Goal: Transaction & Acquisition: Purchase product/service

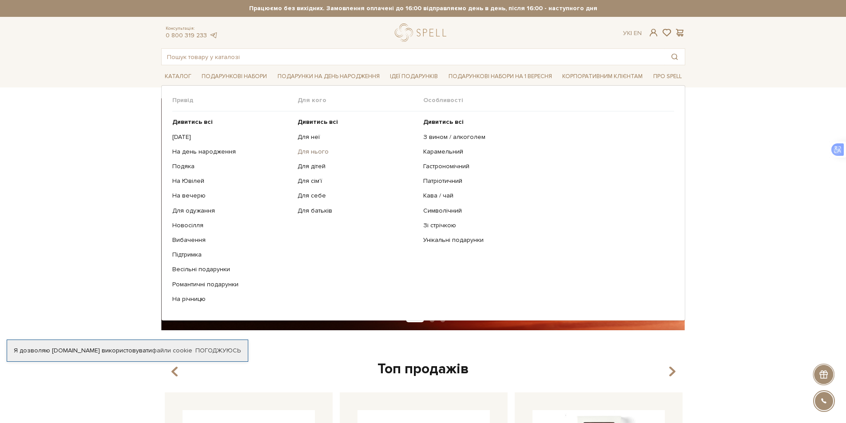
click at [310, 150] on link "Для нього" at bounding box center [357, 152] width 119 height 8
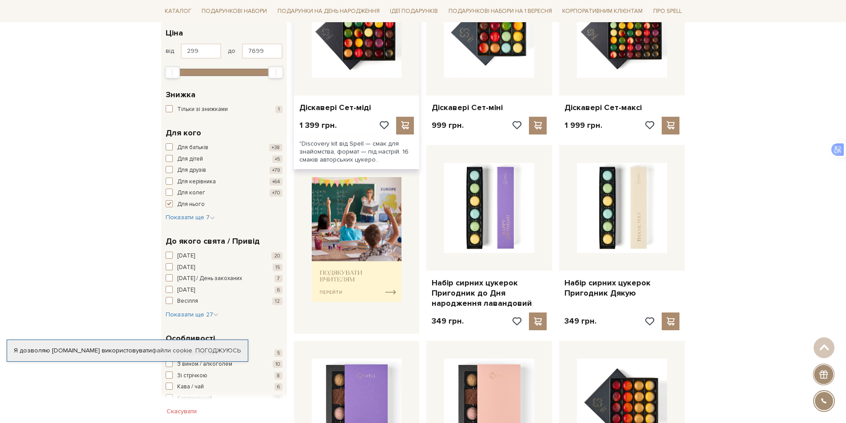
scroll to position [222, 0]
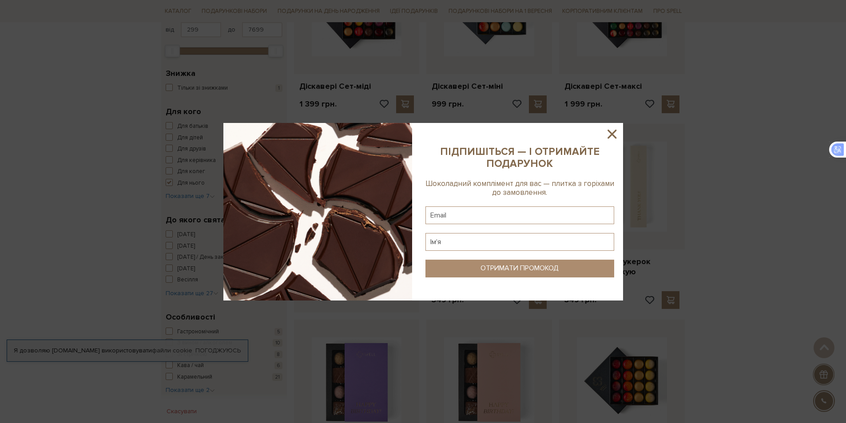
click at [611, 135] on icon at bounding box center [612, 134] width 9 height 9
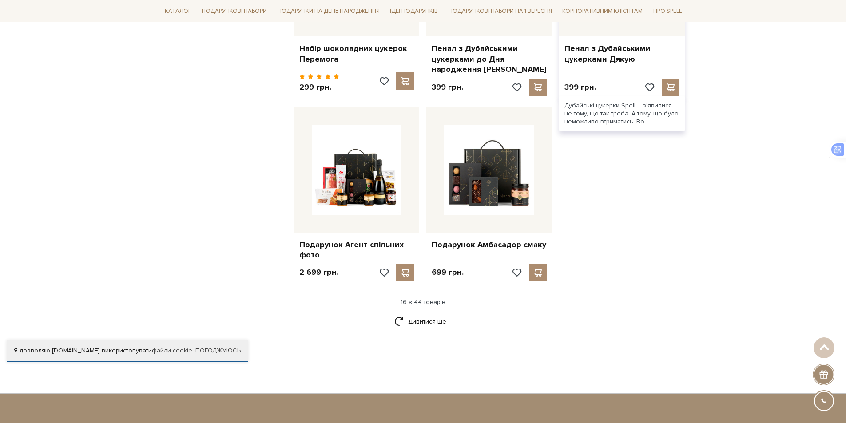
scroll to position [1022, 0]
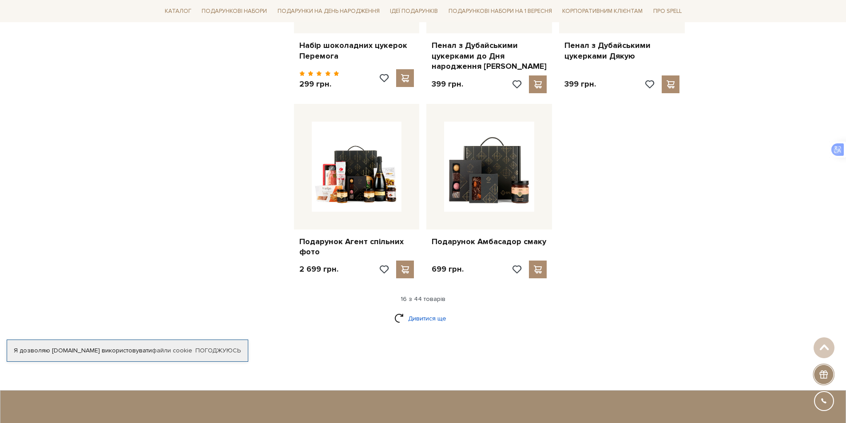
click at [430, 311] on link "Дивитися ще" at bounding box center [423, 319] width 58 height 16
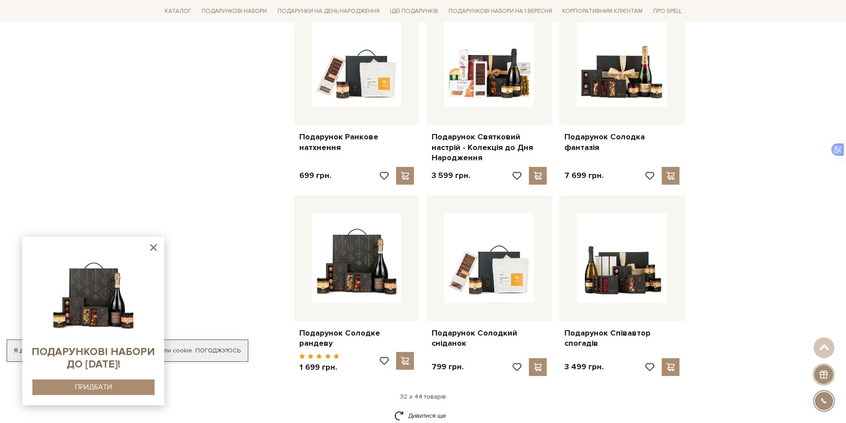
scroll to position [2043, 0]
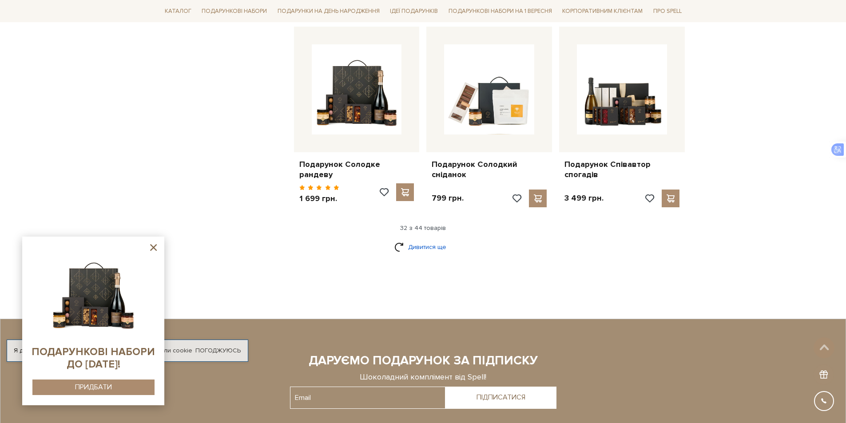
click at [430, 239] on link "Дивитися ще" at bounding box center [423, 247] width 58 height 16
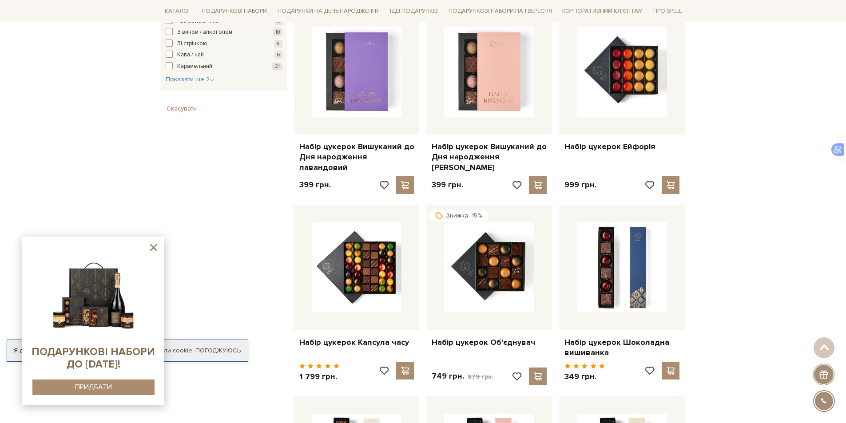
scroll to position [0, 0]
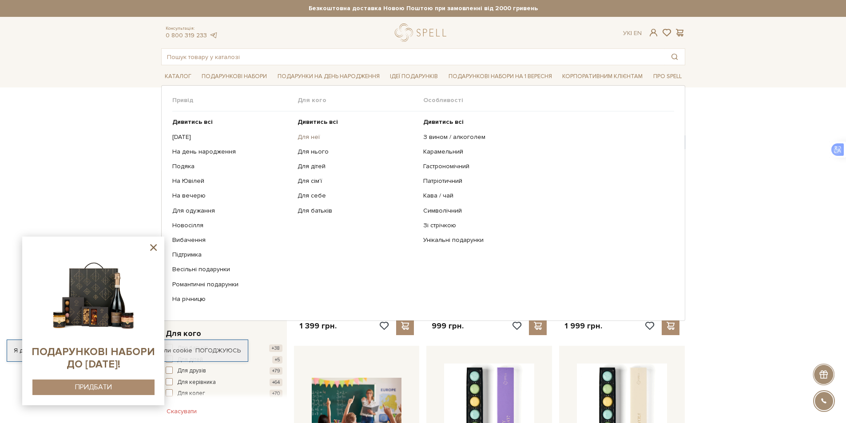
click at [300, 135] on link "Для неї" at bounding box center [357, 137] width 119 height 8
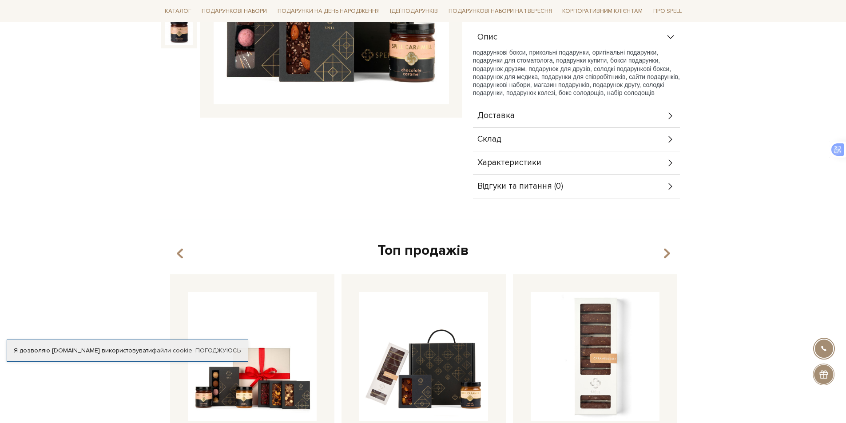
scroll to position [267, 0]
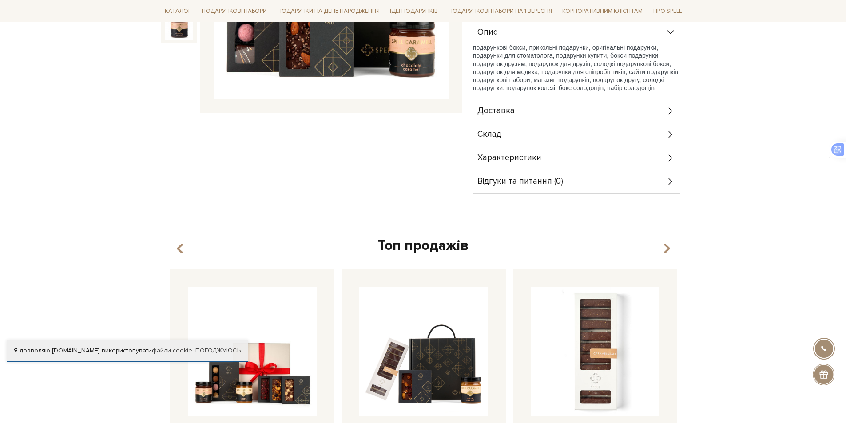
click at [666, 130] on icon at bounding box center [671, 135] width 10 height 10
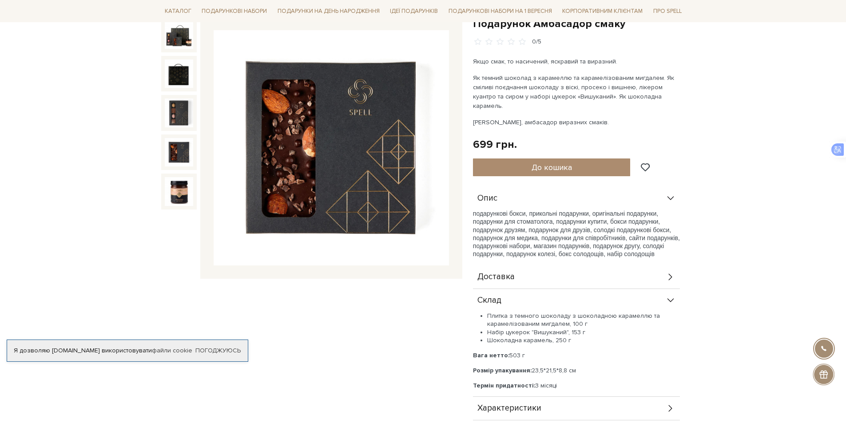
scroll to position [0, 0]
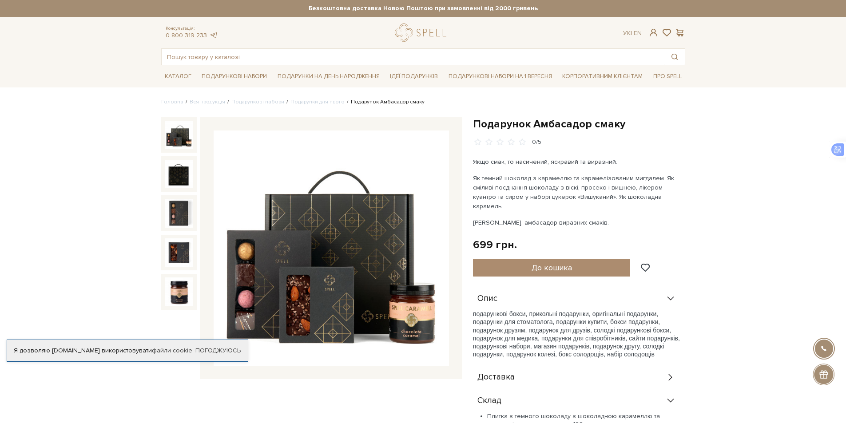
click at [171, 142] on img at bounding box center [179, 135] width 28 height 28
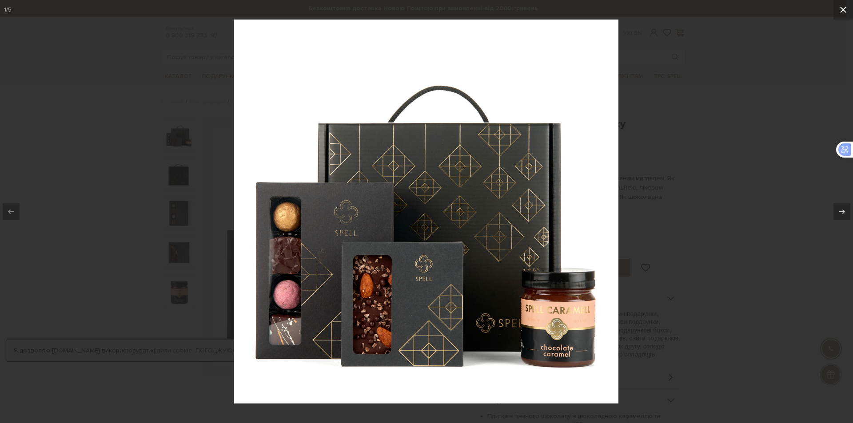
click at [845, 8] on icon at bounding box center [843, 10] width 6 height 6
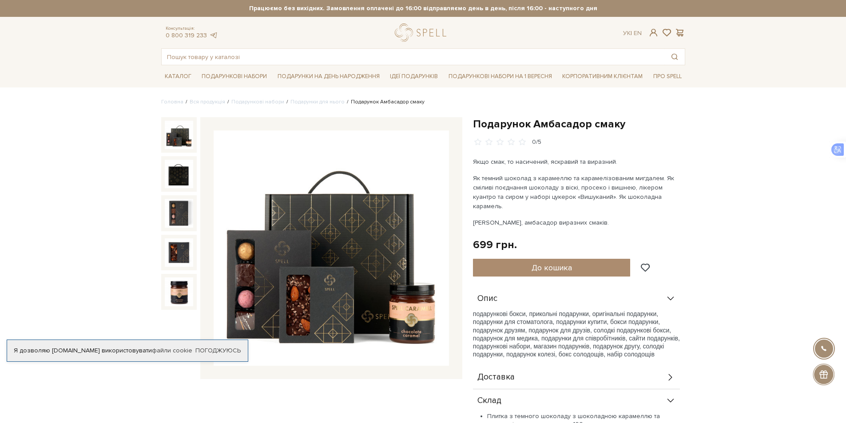
click at [823, 348] on div at bounding box center [824, 349] width 20 height 20
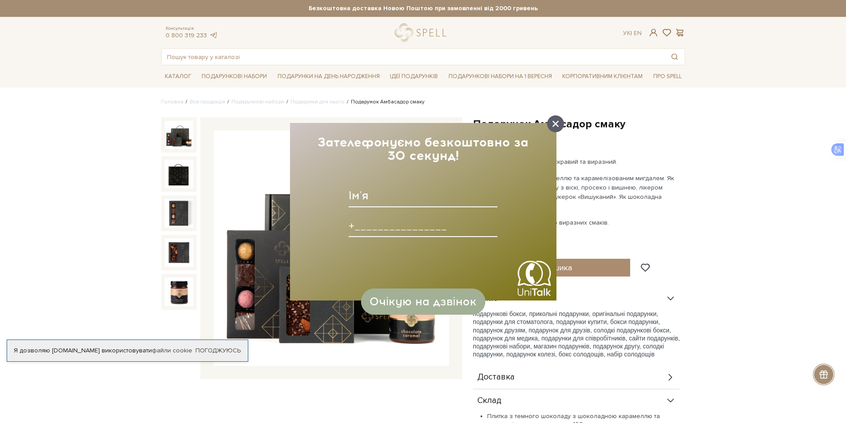
click at [553, 122] on icon at bounding box center [556, 124] width 6 height 6
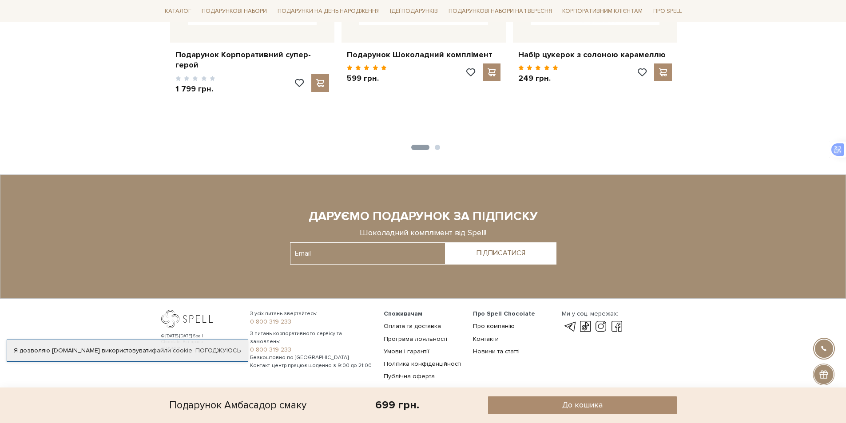
scroll to position [748, 0]
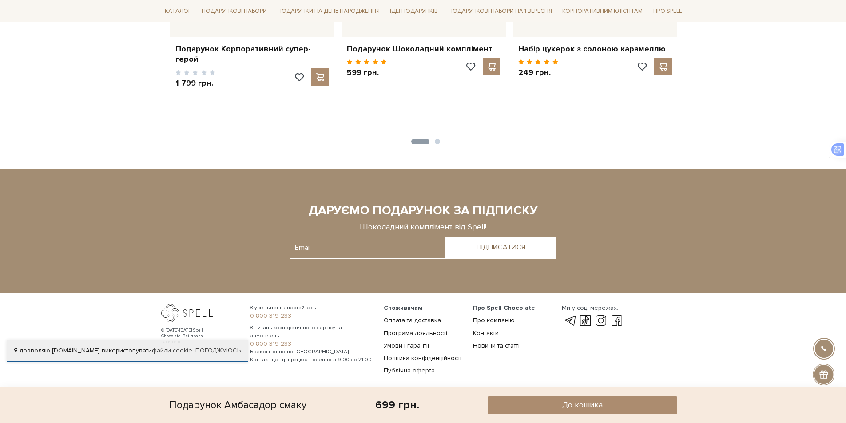
click at [137, 238] on div at bounding box center [423, 230] width 792 height 61
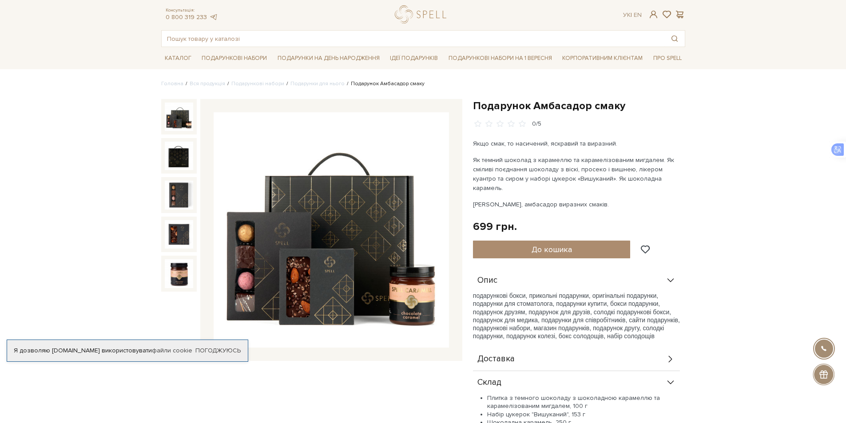
scroll to position [0, 0]
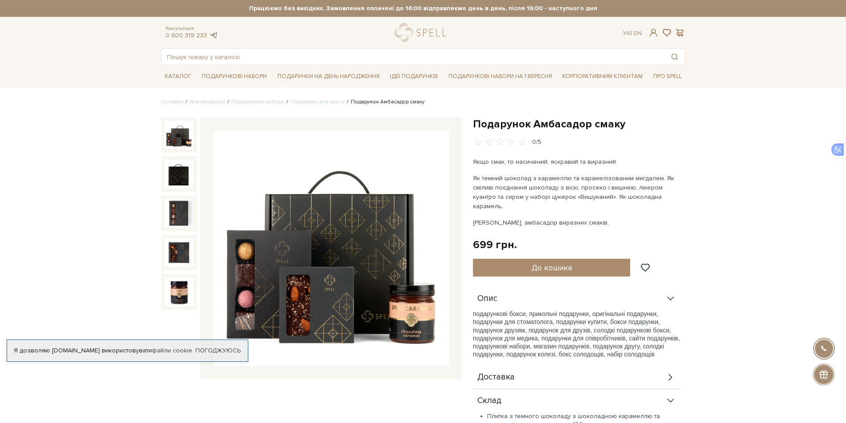
click at [212, 35] on link at bounding box center [213, 36] width 9 height 8
click at [635, 345] on span "подарункові бокси, прикольні подарунки, оригінальні подарунки, подарунки для ст…" at bounding box center [576, 334] width 207 height 48
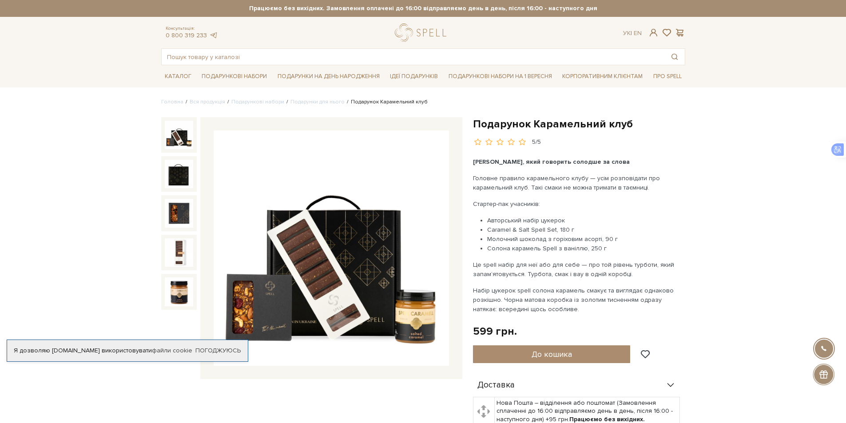
click at [175, 139] on img at bounding box center [179, 135] width 28 height 28
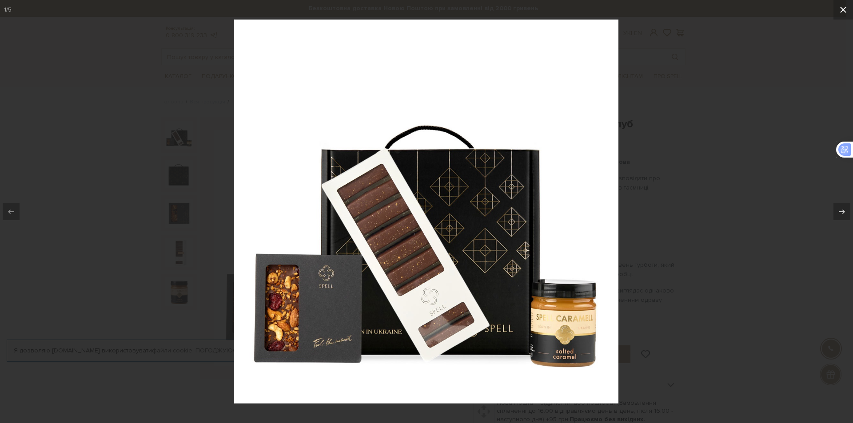
click at [842, 8] on icon at bounding box center [843, 9] width 11 height 11
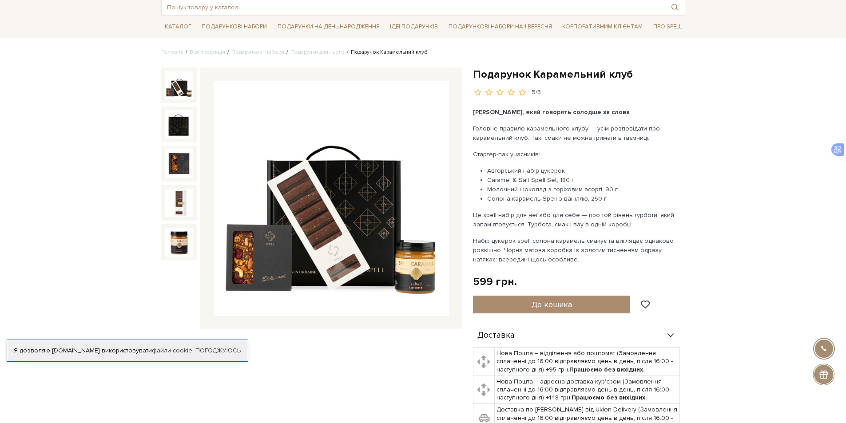
scroll to position [44, 0]
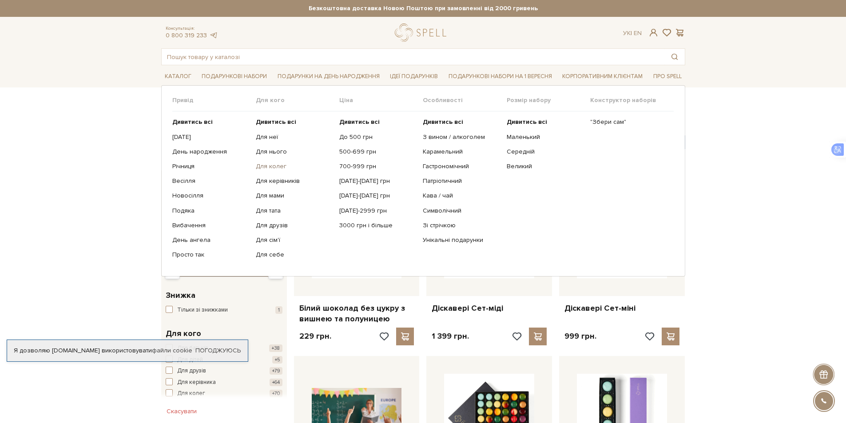
drag, startPoint x: 270, startPoint y: 162, endPoint x: 266, endPoint y: 165, distance: 5.4
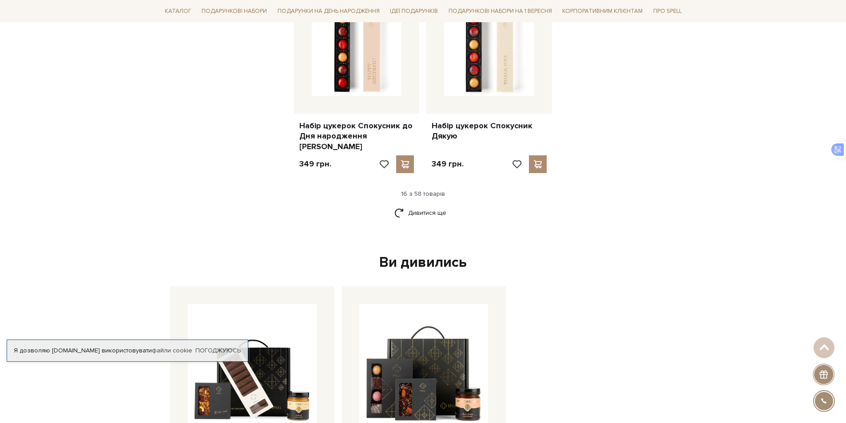
scroll to position [1155, 0]
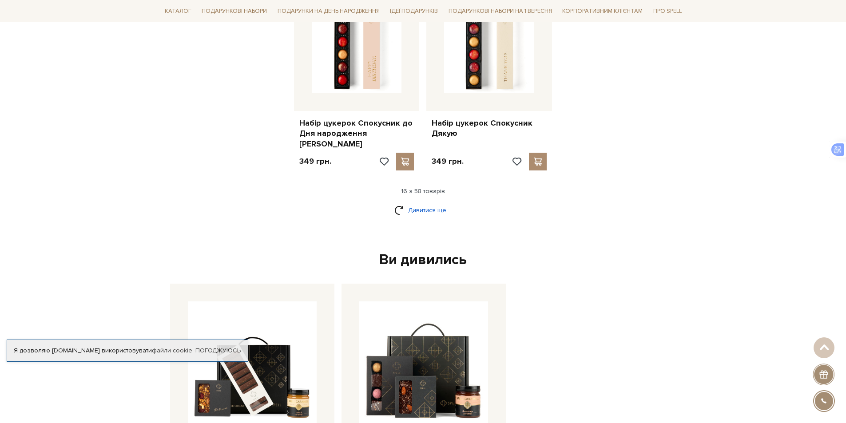
click at [421, 203] on link "Дивитися ще" at bounding box center [423, 211] width 58 height 16
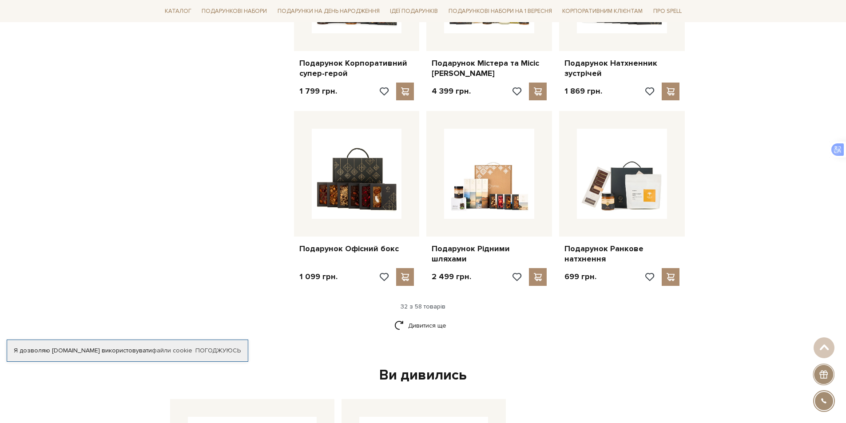
scroll to position [1999, 0]
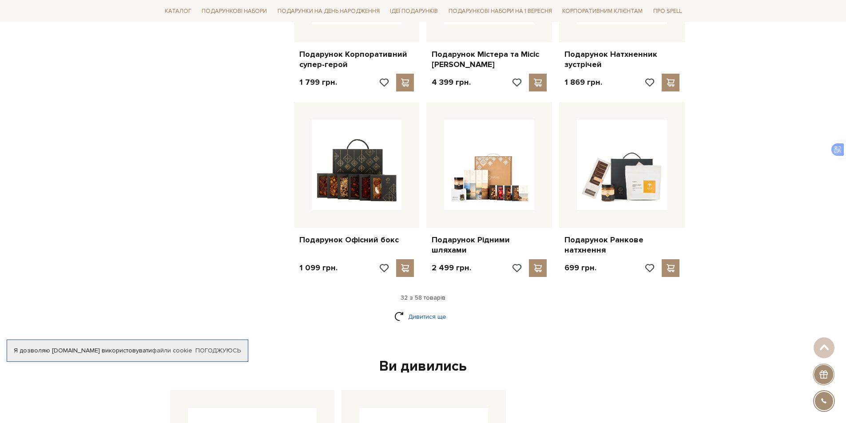
click at [428, 309] on link "Дивитися ще" at bounding box center [423, 317] width 58 height 16
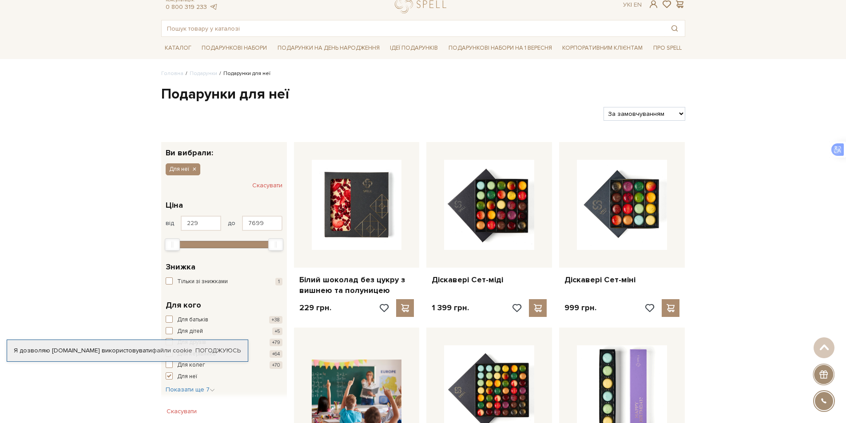
scroll to position [0, 0]
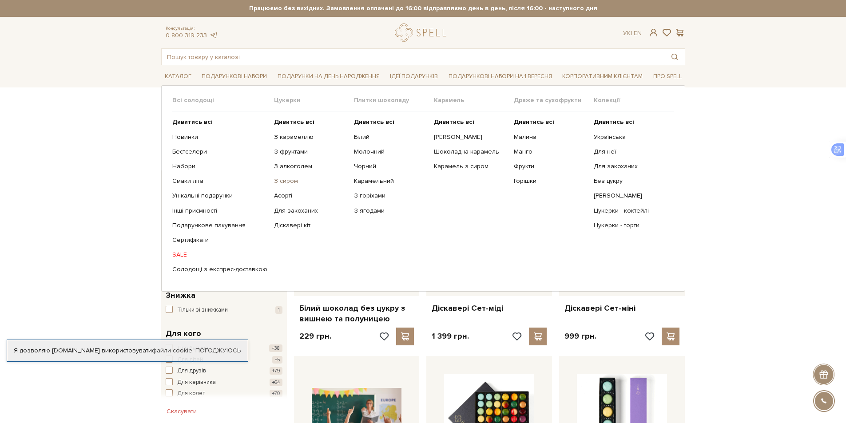
click at [279, 181] on link "З сиром" at bounding box center [310, 181] width 73 height 8
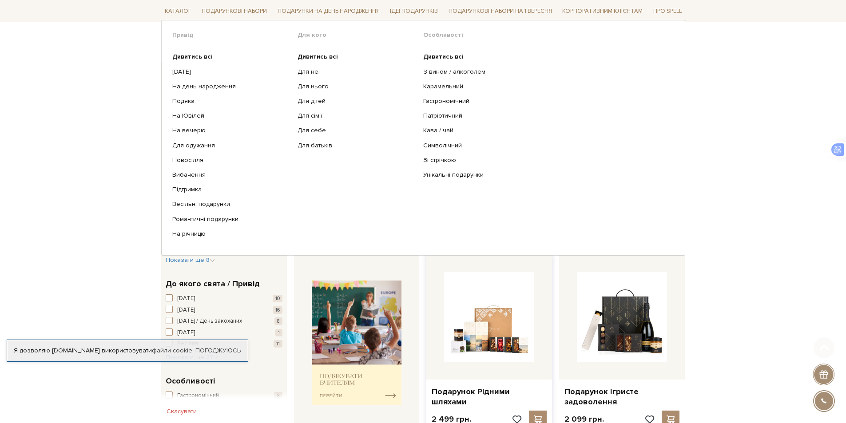
scroll to position [133, 0]
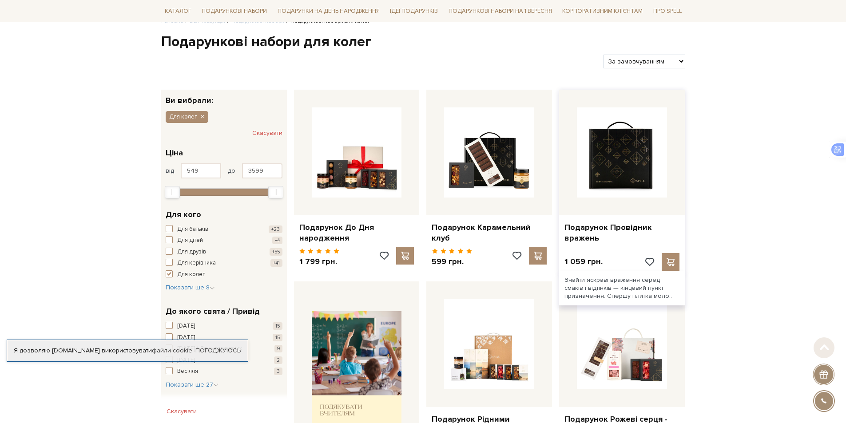
scroll to position [89, 0]
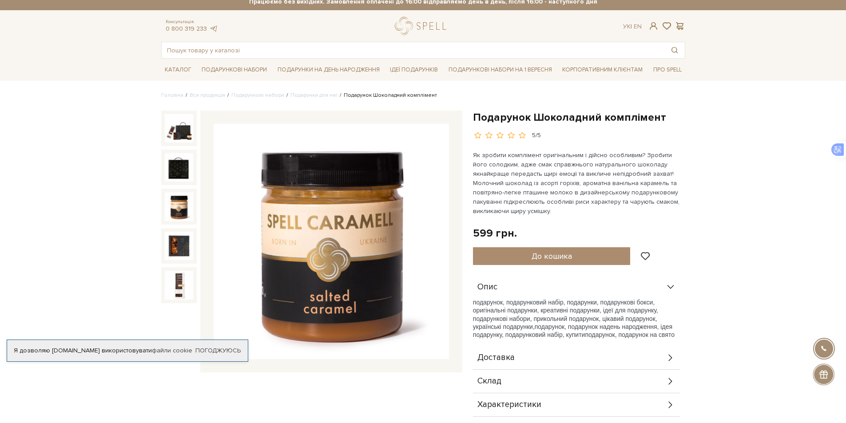
scroll to position [133, 0]
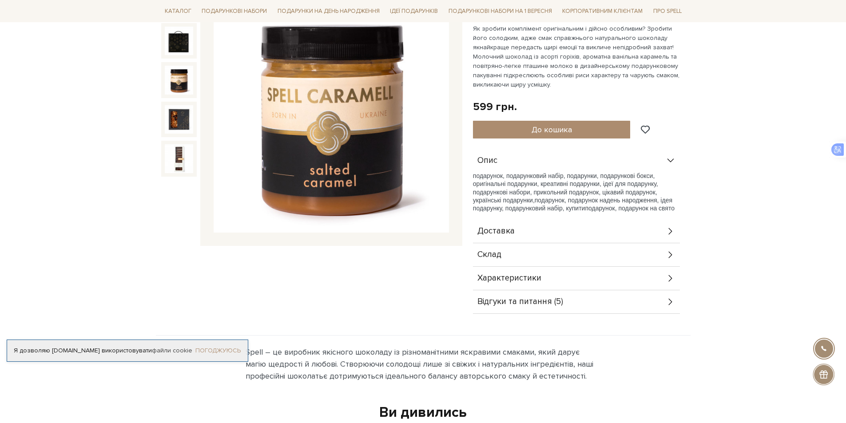
click at [220, 350] on link "Погоджуюсь" at bounding box center [217, 351] width 45 height 8
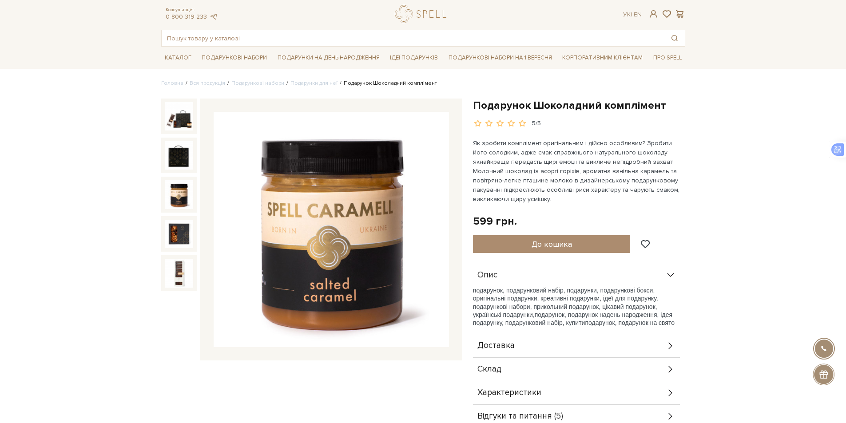
scroll to position [0, 0]
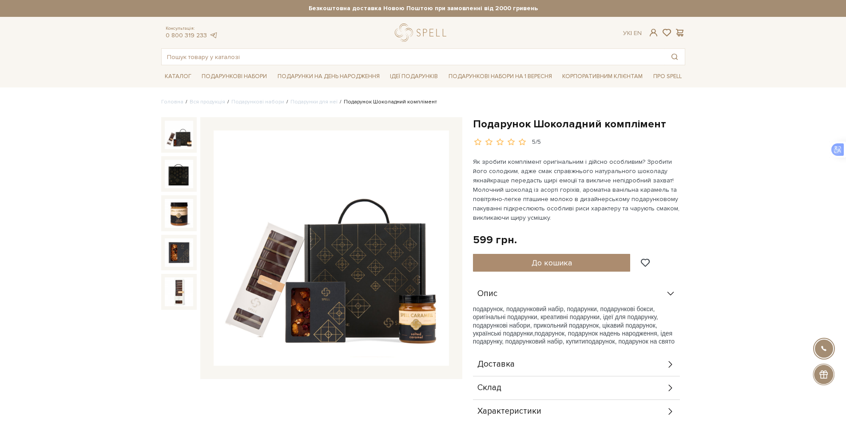
click at [175, 138] on img at bounding box center [179, 135] width 28 height 28
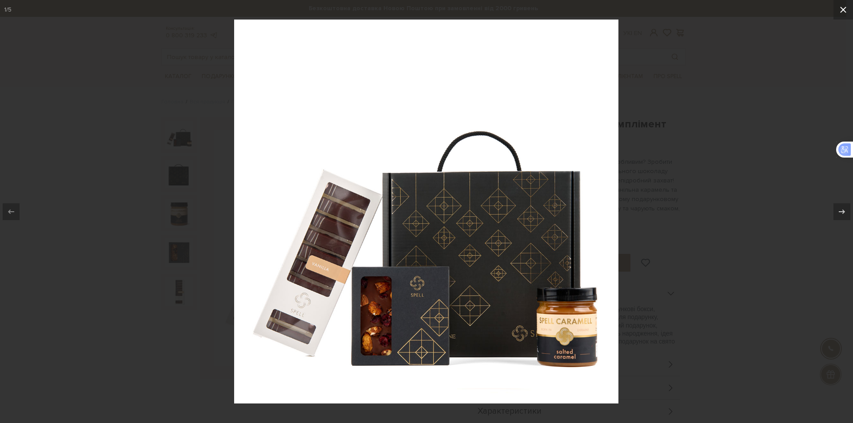
click at [843, 11] on icon at bounding box center [843, 9] width 11 height 11
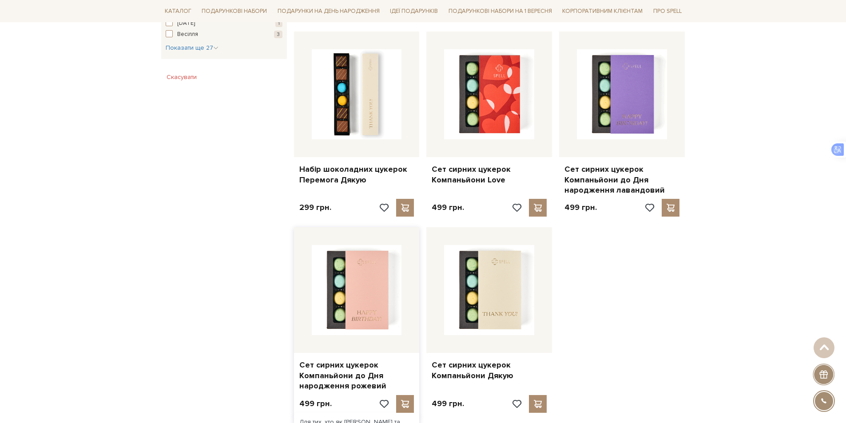
scroll to position [1066, 0]
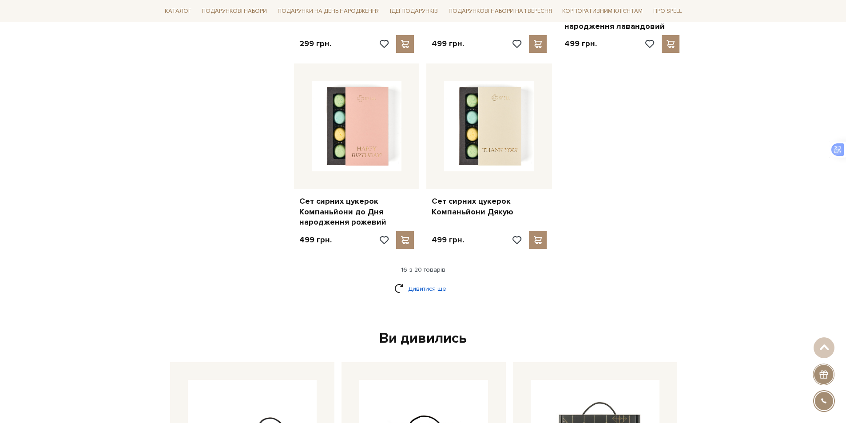
click at [430, 286] on link "Дивитися ще" at bounding box center [423, 289] width 58 height 16
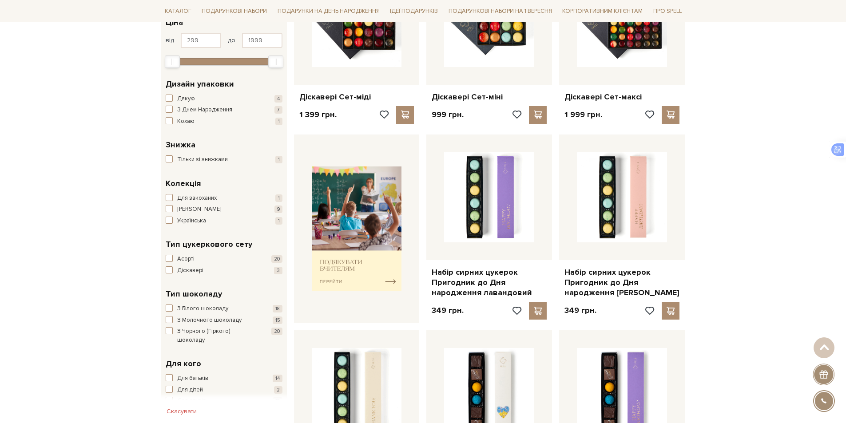
scroll to position [0, 0]
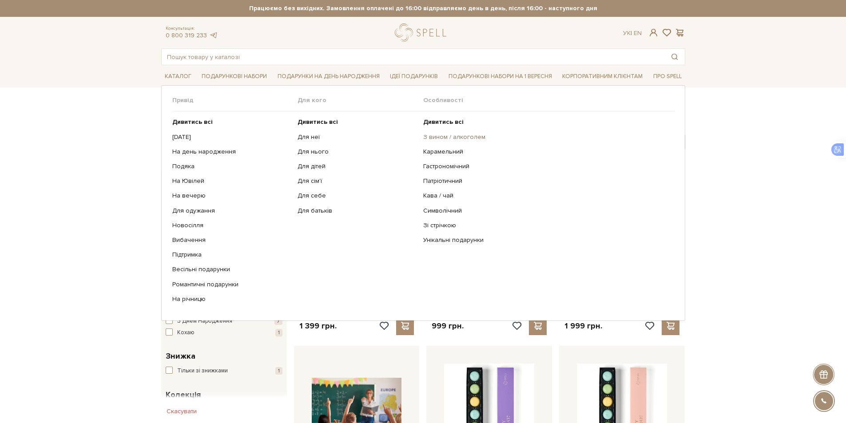
click at [452, 135] on link "З вином / алкоголем" at bounding box center [545, 137] width 244 height 8
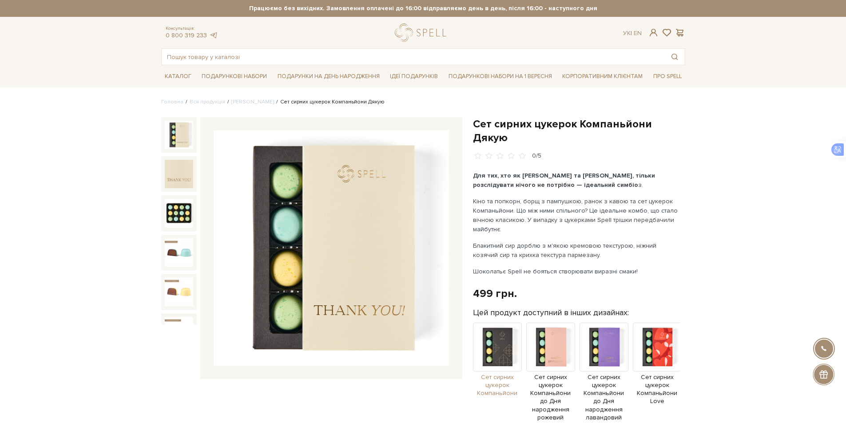
click at [489, 374] on span "Сет сирних цукерок Компаньйони" at bounding box center [497, 386] width 49 height 24
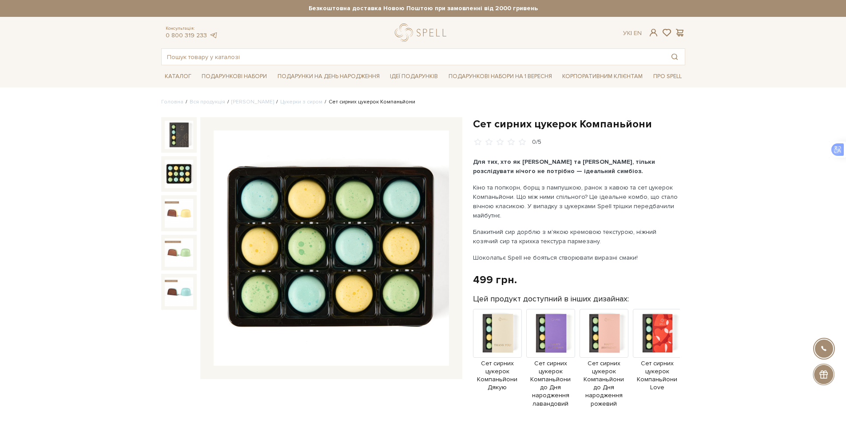
click at [174, 174] on img at bounding box center [179, 174] width 28 height 28
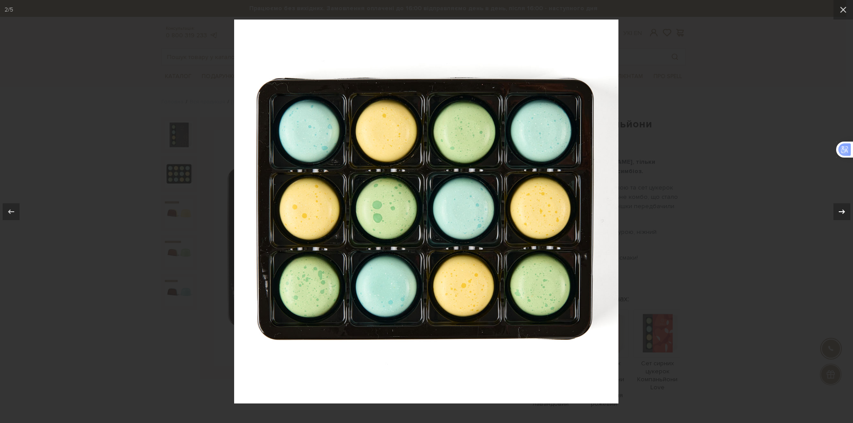
click at [839, 211] on icon at bounding box center [842, 211] width 6 height 4
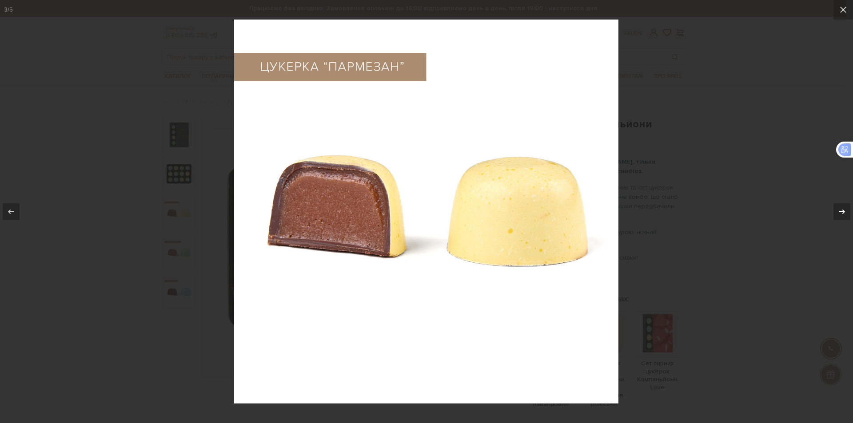
click at [839, 211] on icon at bounding box center [842, 211] width 6 height 4
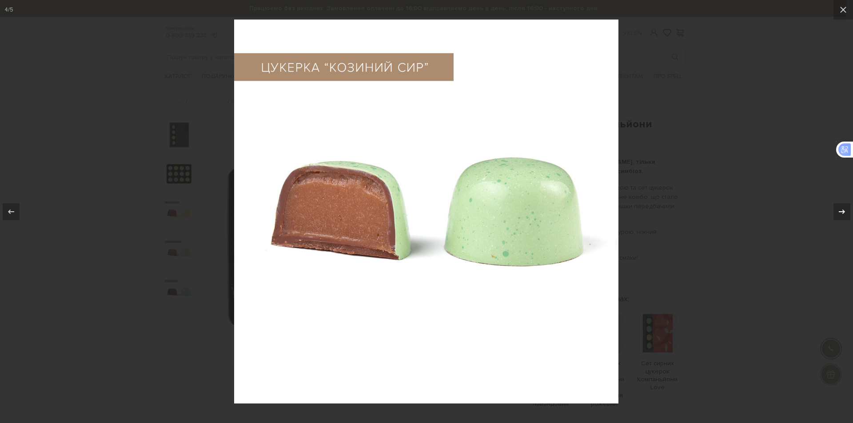
click at [839, 211] on icon at bounding box center [842, 211] width 6 height 4
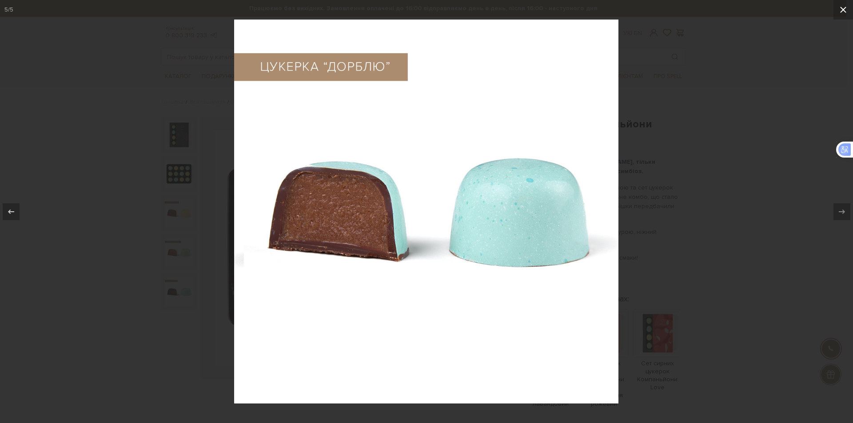
click at [845, 10] on icon at bounding box center [843, 9] width 11 height 11
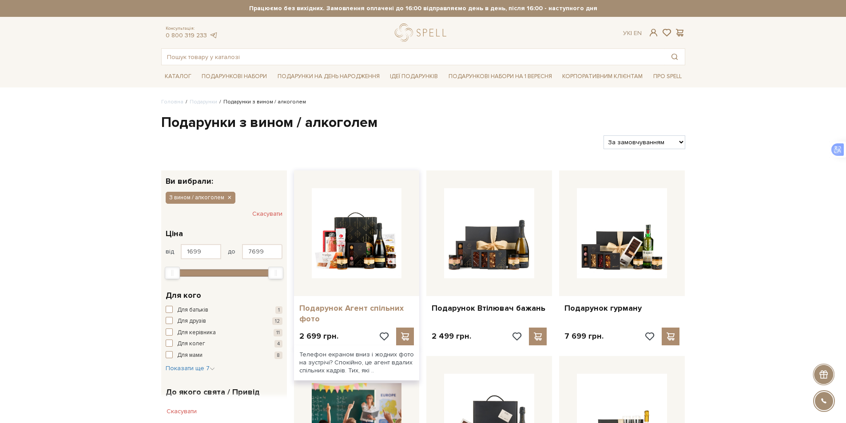
click at [328, 305] on link "Подарунок Агент спільних фото" at bounding box center [356, 313] width 115 height 21
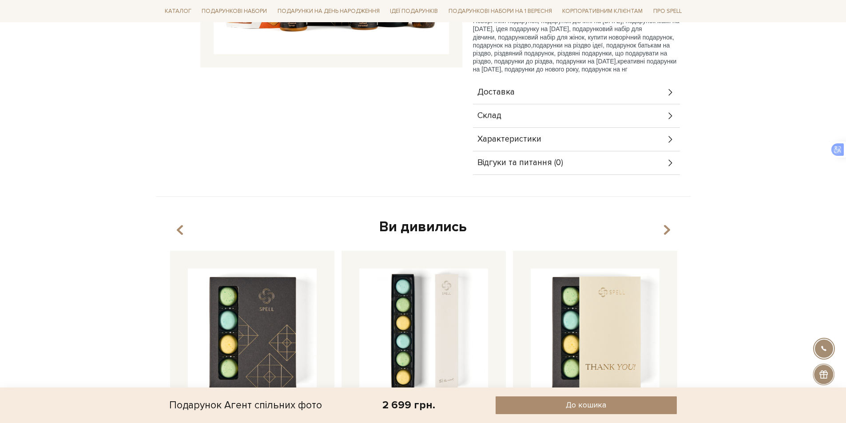
scroll to position [311, 0]
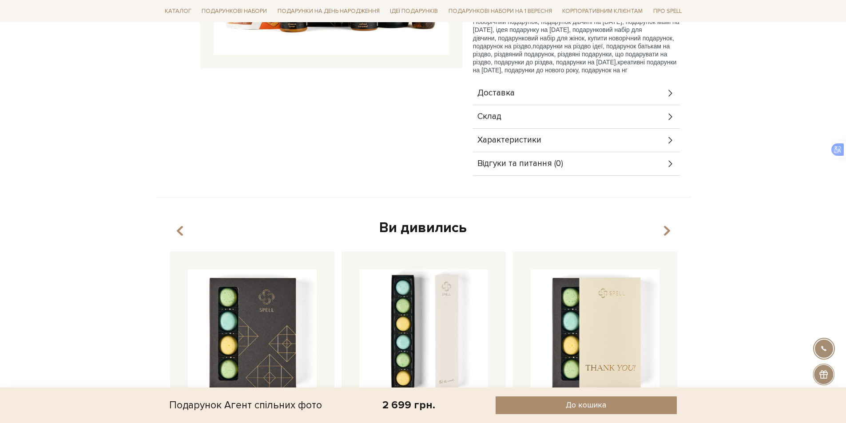
click at [605, 143] on div "Характеристики" at bounding box center [576, 140] width 207 height 23
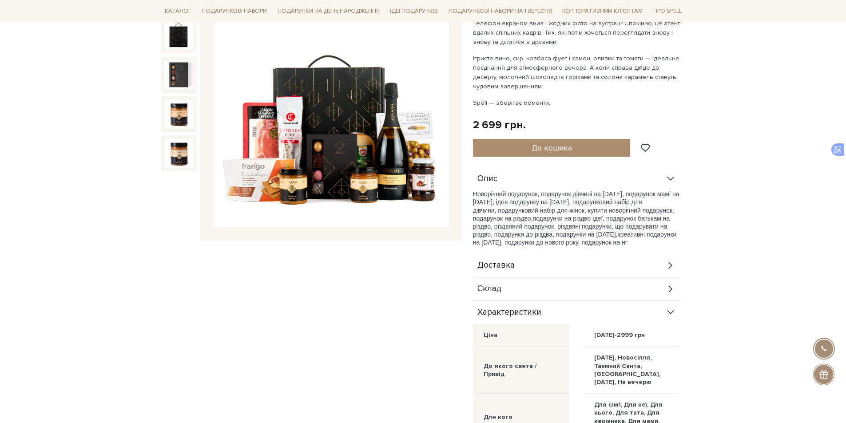
scroll to position [139, 0]
click at [667, 287] on icon at bounding box center [671, 289] width 10 height 10
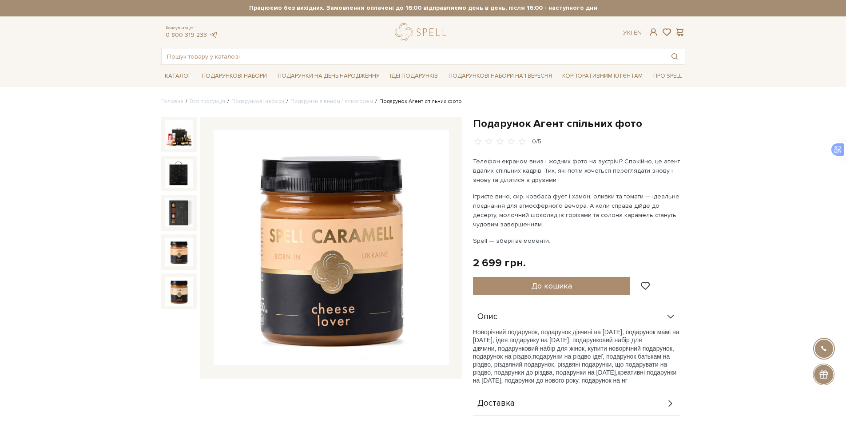
scroll to position [0, 0]
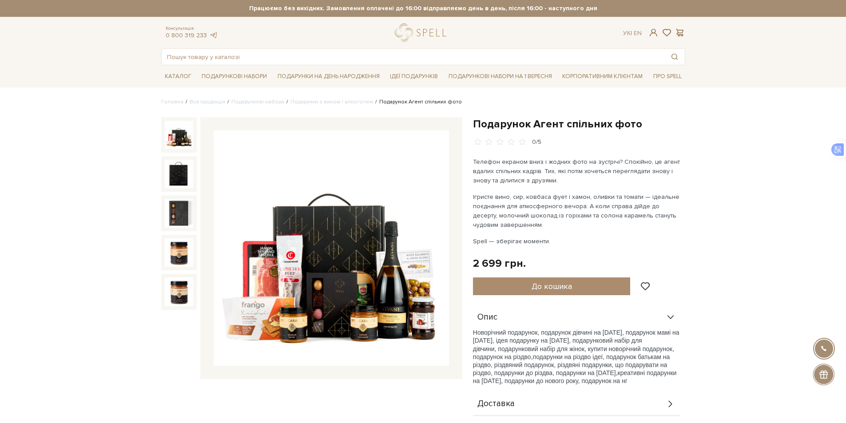
click at [170, 143] on img at bounding box center [179, 135] width 28 height 28
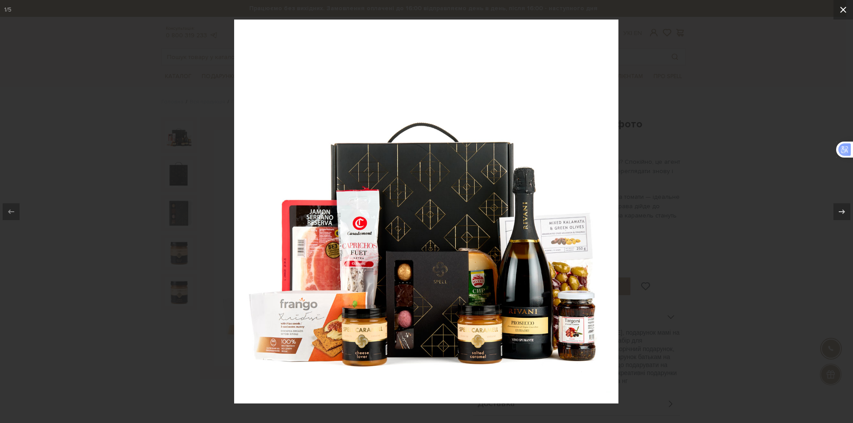
click at [843, 8] on icon at bounding box center [843, 9] width 11 height 11
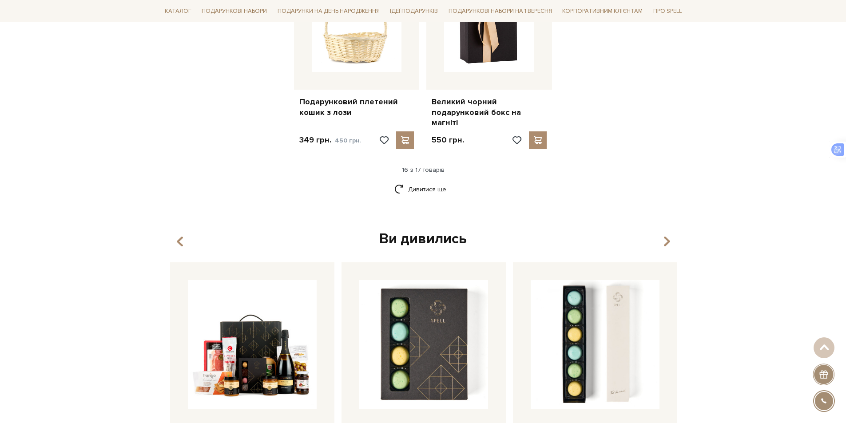
scroll to position [1155, 0]
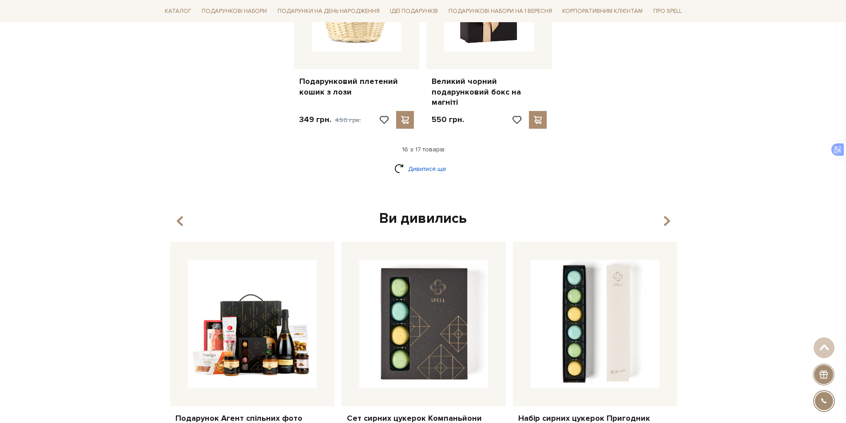
click at [424, 161] on link "Дивитися ще" at bounding box center [423, 169] width 58 height 16
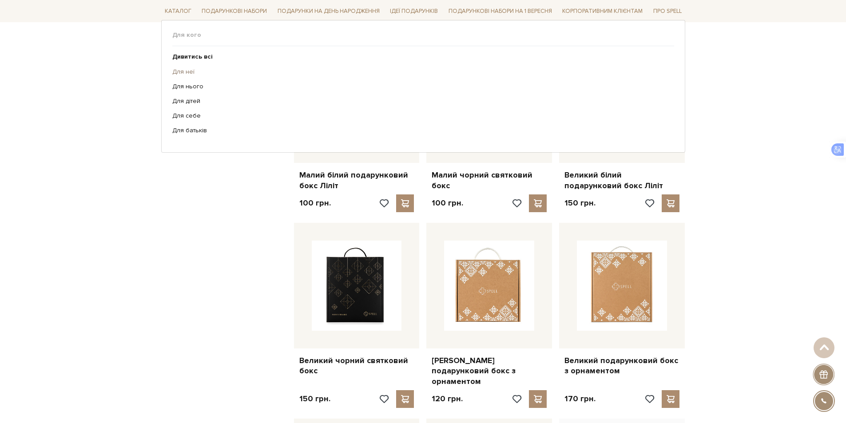
scroll to position [755, 0]
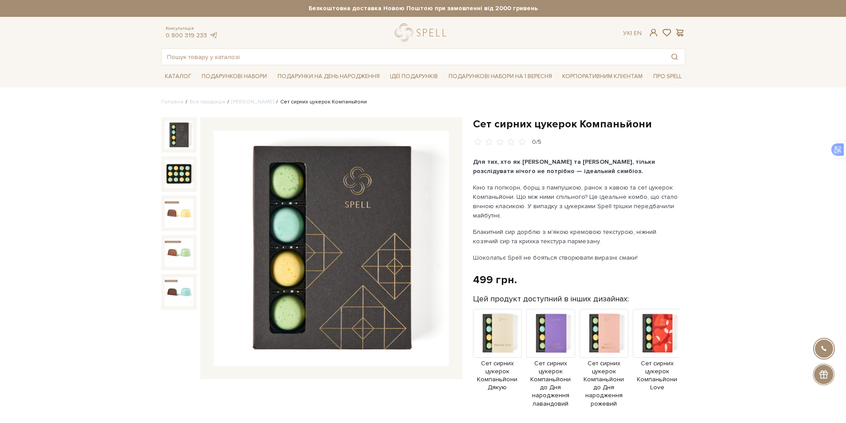
click at [175, 139] on img at bounding box center [179, 135] width 28 height 28
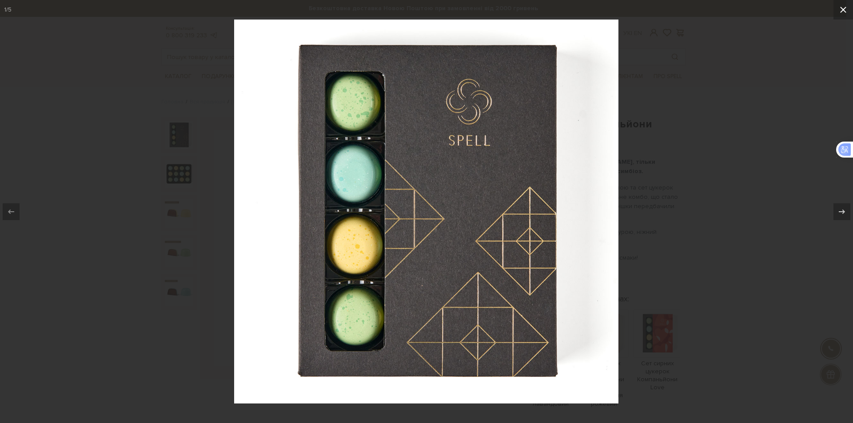
click at [845, 7] on icon at bounding box center [843, 10] width 6 height 6
